Goal: Task Accomplishment & Management: Manage account settings

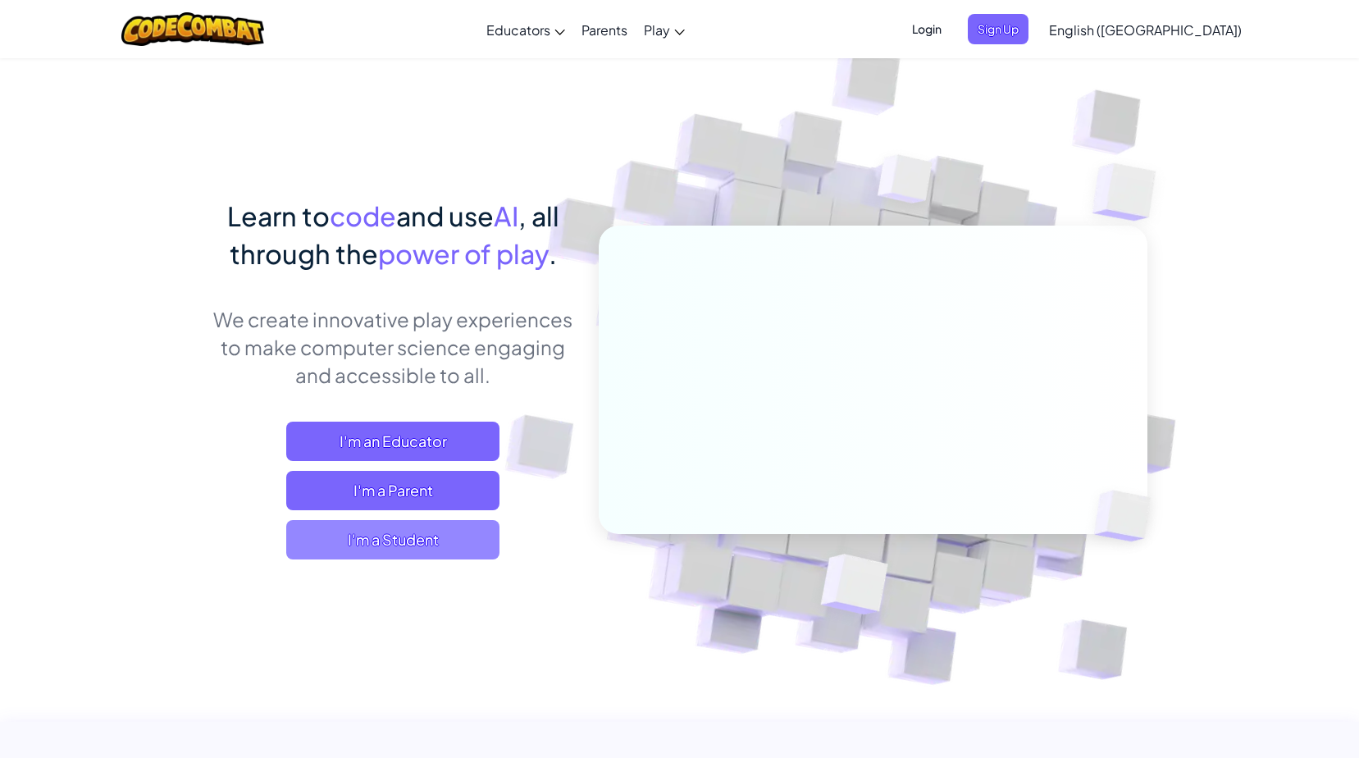
click at [425, 538] on span "I'm a Student" at bounding box center [392, 539] width 213 height 39
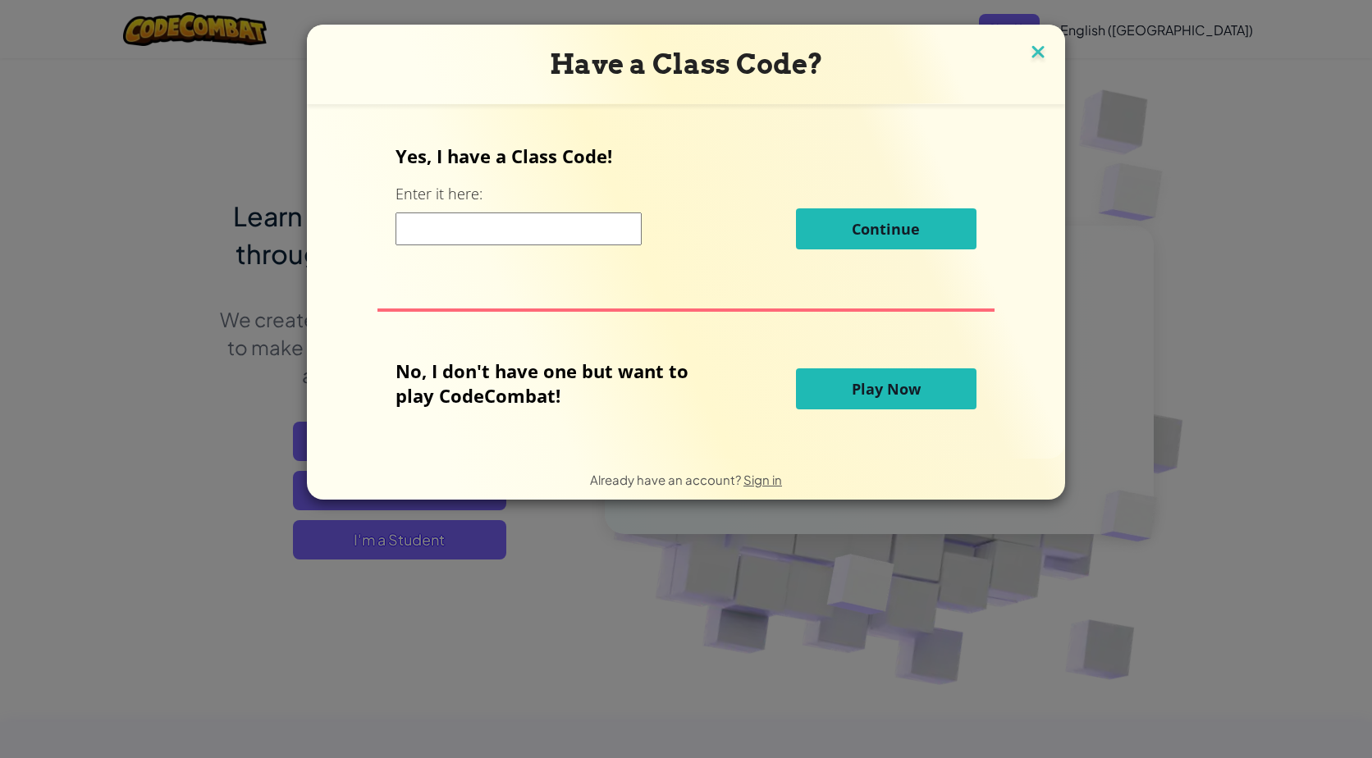
click at [1045, 48] on img at bounding box center [1037, 53] width 21 height 25
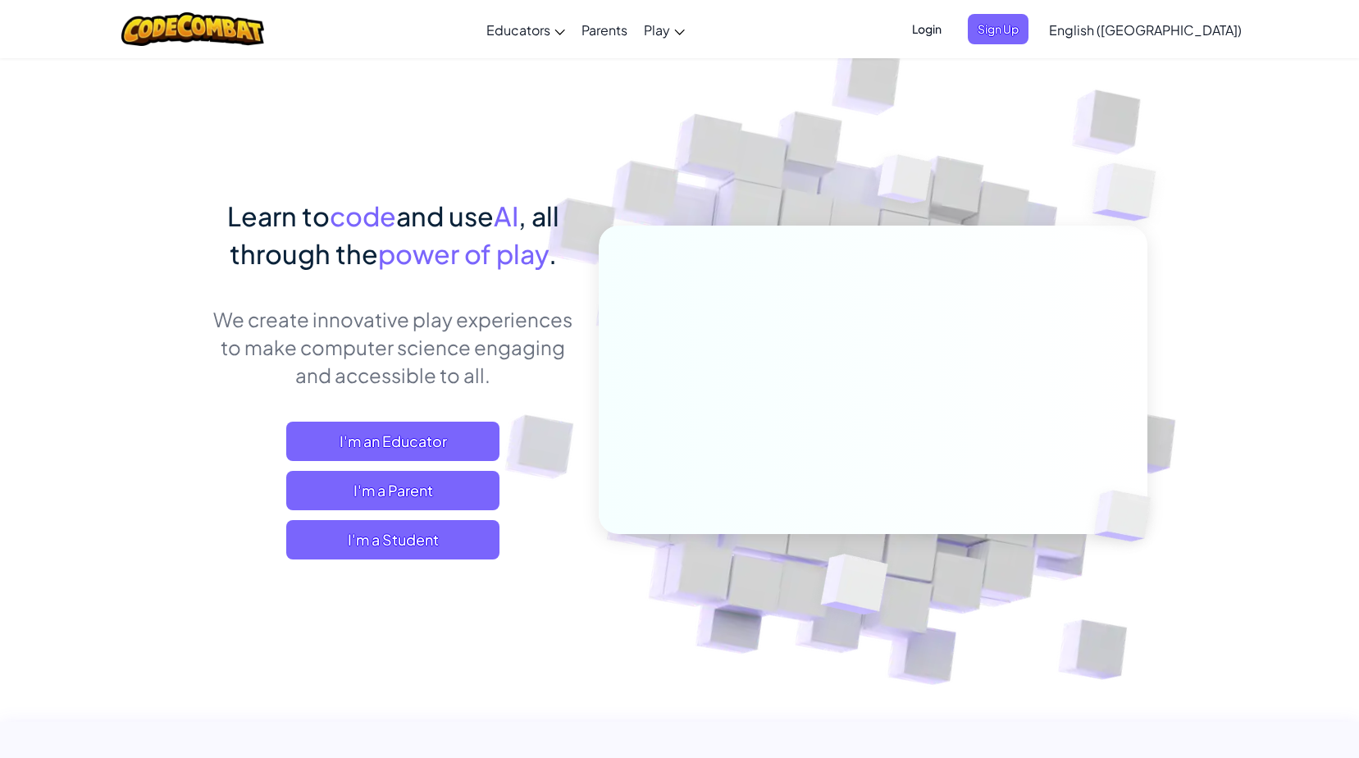
click at [952, 30] on span "Login" at bounding box center [926, 29] width 49 height 30
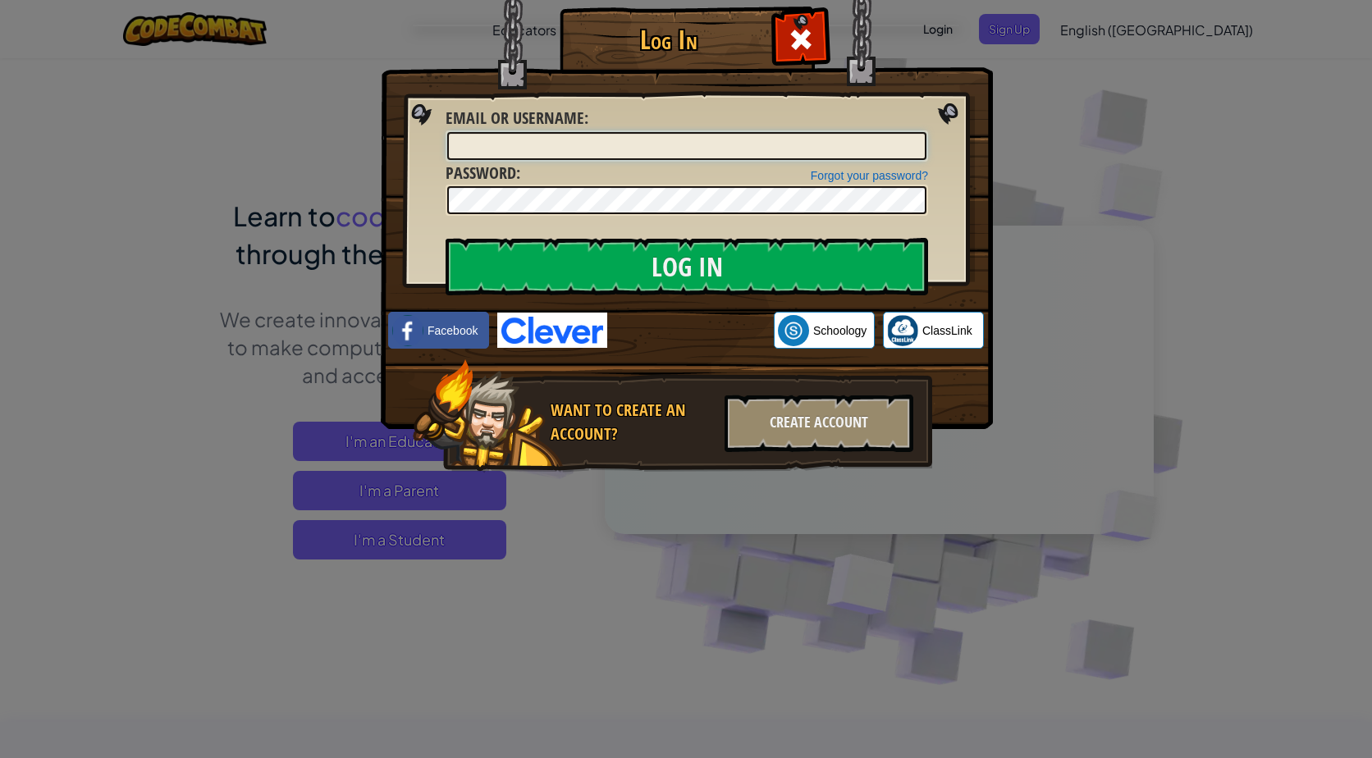
click at [568, 132] on input "Email or Username :" at bounding box center [686, 146] width 479 height 28
click at [445, 238] on input "Log In" at bounding box center [686, 266] width 482 height 57
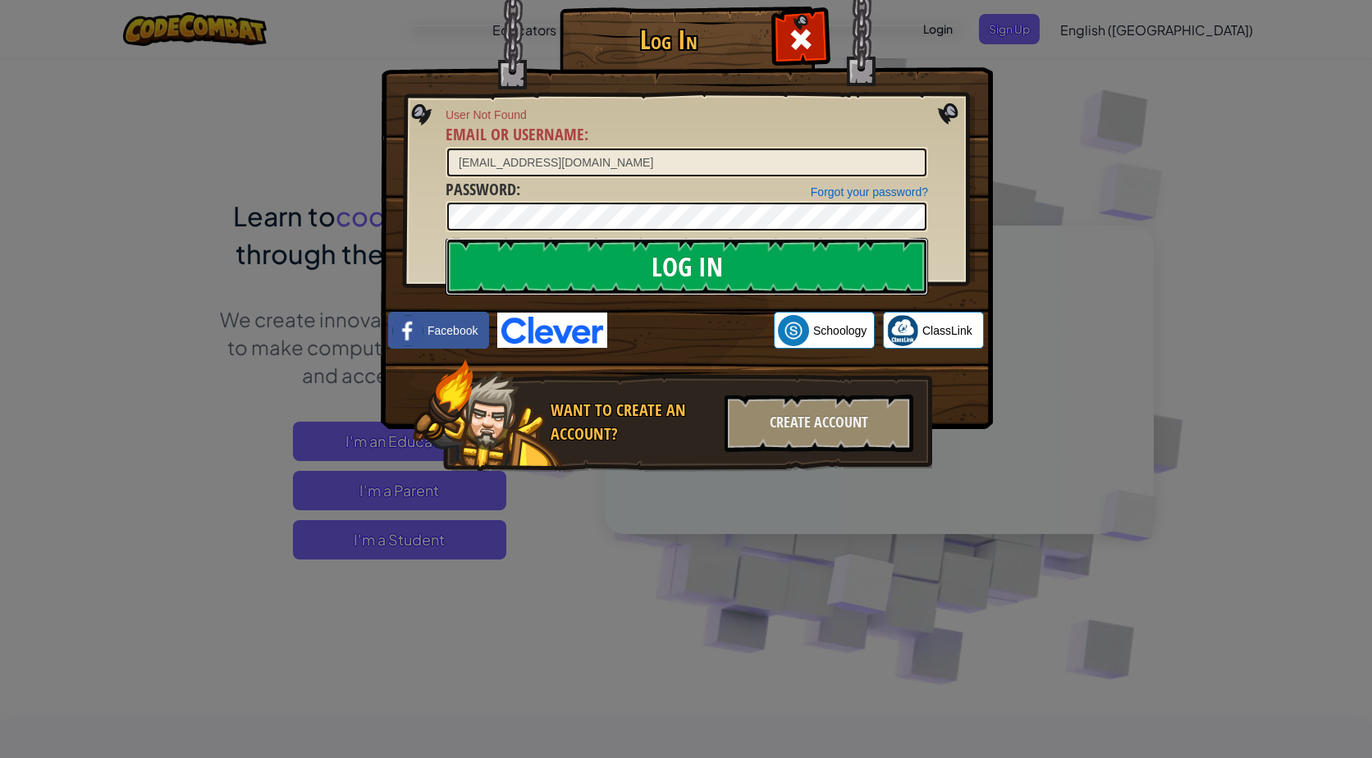
click at [627, 264] on input "Log In" at bounding box center [686, 266] width 482 height 57
drag, startPoint x: 616, startPoint y: 156, endPoint x: 407, endPoint y: 176, distance: 210.1
click at [413, 176] on div "Log In User Not Found Email or Username : [EMAIL_ADDRESS][DOMAIN_NAME] Forgot y…" at bounding box center [686, 263] width 546 height 477
click at [628, 159] on input "[EMAIL_ADDRESS][DOMAIN_NAME]" at bounding box center [686, 162] width 479 height 28
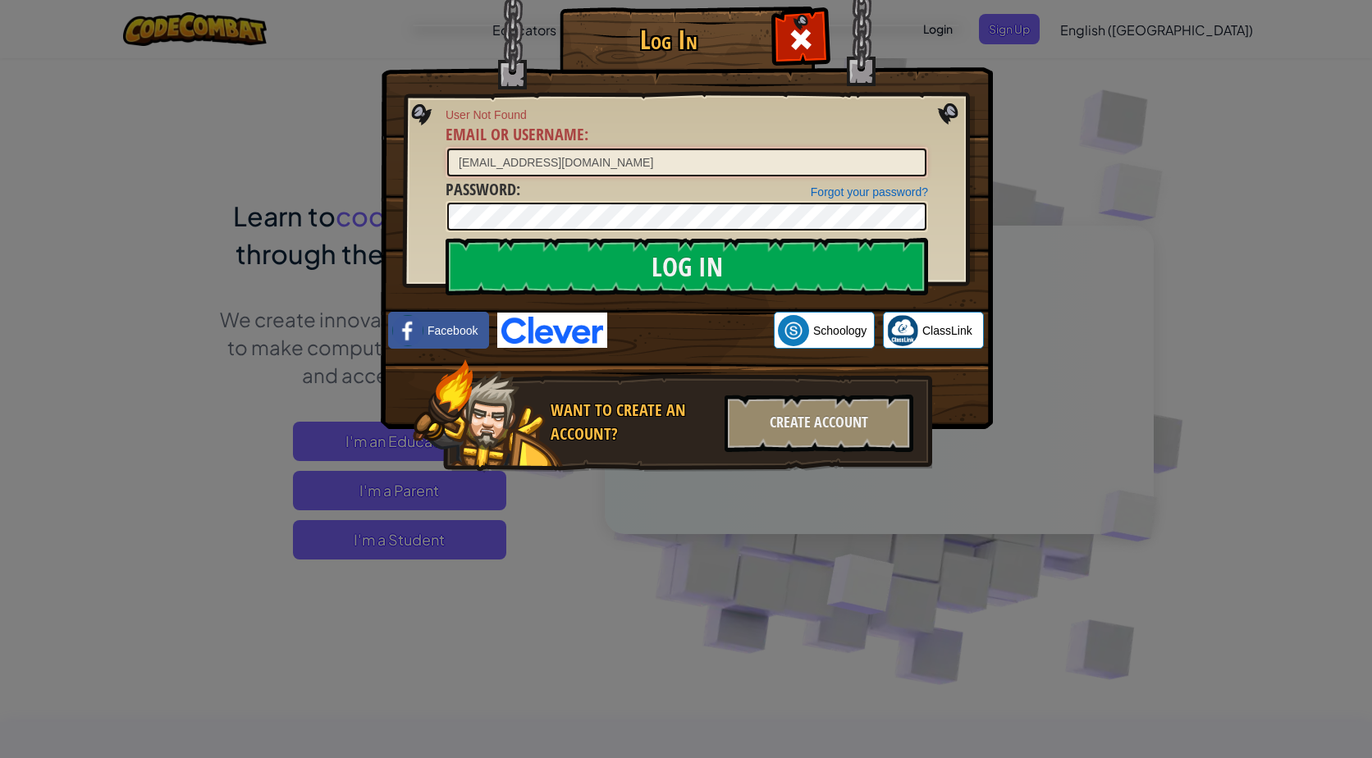
click at [628, 159] on input "[EMAIL_ADDRESS][DOMAIN_NAME]" at bounding box center [686, 162] width 479 height 28
type input "[EMAIL_ADDRESS][DOMAIN_NAME]"
click at [445, 238] on input "Log In" at bounding box center [686, 266] width 482 height 57
